Goal: Transaction & Acquisition: Purchase product/service

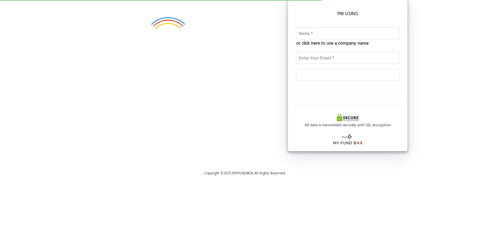
checkbox input "true"
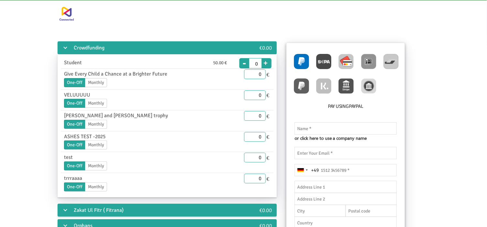
click at [349, 57] on img at bounding box center [345, 61] width 15 height 15
radio input "true"
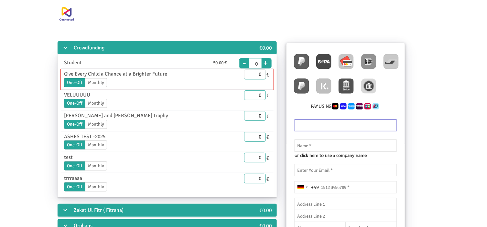
click at [257, 73] on input "0" at bounding box center [255, 75] width 22 height 10
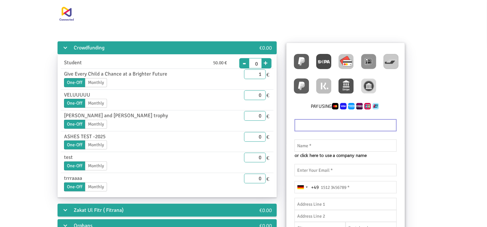
click at [452, 140] on div "Crowdfunding €0.00 Student 50.00 € End Date 20.08.2025 Please enter a valid dat…" at bounding box center [244, 202] width 458 height 325
type input "1.00"
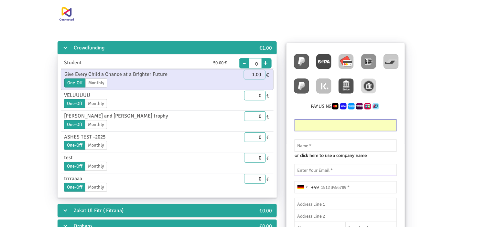
click at [329, 171] on input "email" at bounding box center [345, 170] width 102 height 12
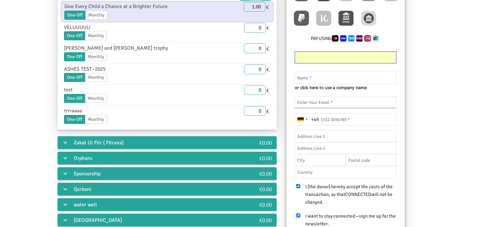
scroll to position [83, 0]
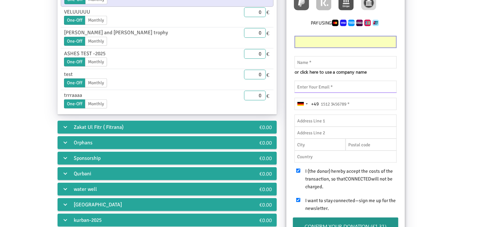
paste input "menihay169@euleina.com"
type input "menihay169@euleina.com"
click at [427, 102] on div "Crowdfunding €1.00 Student 50.00 € End Date 20.08.2025 Please enter a valid dat…" at bounding box center [244, 119] width 458 height 325
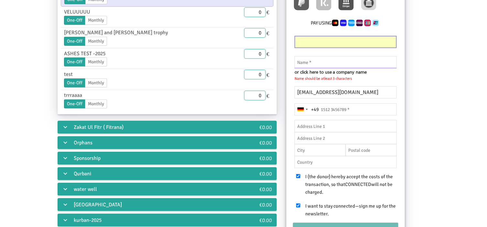
click at [321, 62] on input "text" at bounding box center [345, 62] width 102 height 12
type input "Abdullah Khan"
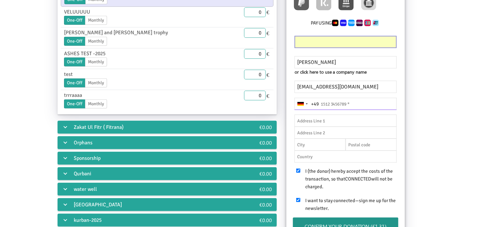
click at [347, 101] on input "tel" at bounding box center [345, 104] width 102 height 12
type input "1516 5155646"
click at [323, 118] on input "text" at bounding box center [345, 121] width 102 height 12
paste input "Saint%20George's%20Road"
click at [315, 121] on input "Saint%20George's%20Road" at bounding box center [345, 121] width 102 height 12
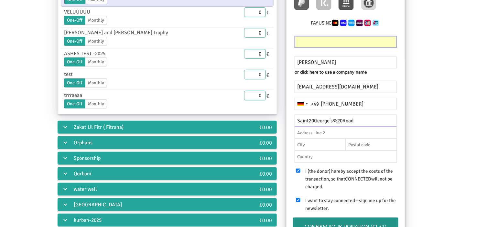
click at [338, 120] on input "Saint20George's%20Road" at bounding box center [345, 121] width 102 height 12
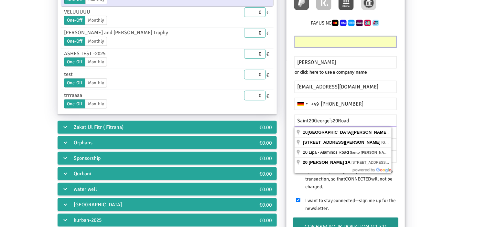
type input "Saint20George's20Road"
click at [425, 127] on div "Crowdfunding €1.00 Student 50.00 € End Date 20.08.2025 Please enter a valid dat…" at bounding box center [244, 119] width 458 height 325
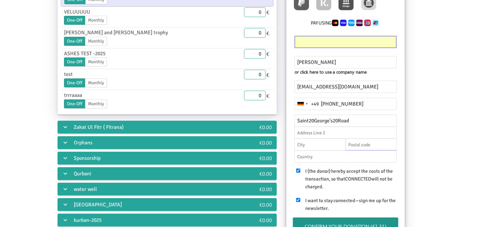
click at [369, 143] on input "text" at bounding box center [371, 145] width 51 height 12
click at [358, 144] on input "text" at bounding box center [371, 145] width 51 height 12
paste input "NW11%200LU"
click at [367, 143] on input "NW11%200LU" at bounding box center [371, 145] width 51 height 12
type input "NW11 200LU"
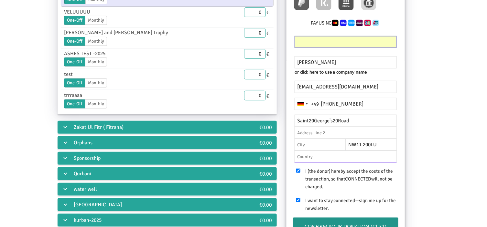
click at [320, 157] on input "text" at bounding box center [345, 157] width 102 height 12
type input "F"
type input "GB"
drag, startPoint x: 432, startPoint y: 166, endPoint x: 387, endPoint y: 149, distance: 48.3
click at [428, 162] on div "Crowdfunding €1.00 Student 50.00 € End Date 20.08.2025 Please enter a valid dat…" at bounding box center [244, 119] width 458 height 325
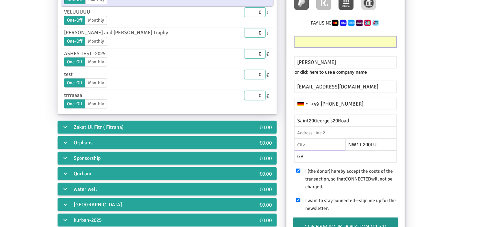
click at [308, 144] on input "text" at bounding box center [319, 145] width 51 height 12
click at [308, 129] on input "text" at bounding box center [345, 133] width 102 height 12
type input "13"
click at [425, 136] on div "Crowdfunding €1.00 Student 50.00 € End Date 20.08.2025 Please enter a valid dat…" at bounding box center [244, 119] width 458 height 325
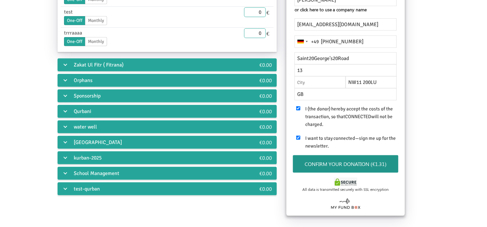
scroll to position [163, 0]
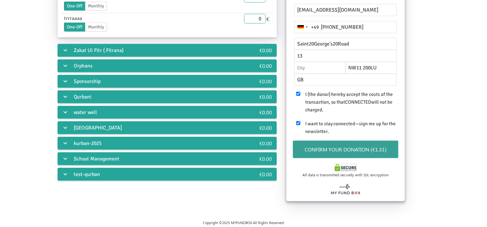
click at [379, 154] on button "Confirm your donation (€1.31)" at bounding box center [345, 150] width 105 height 18
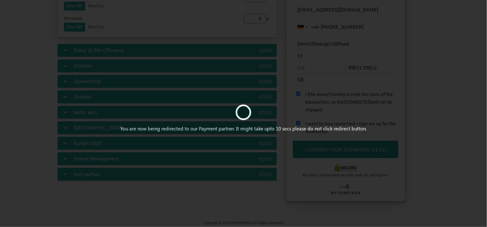
scroll to position [0, 0]
